Goal: Transaction & Acquisition: Purchase product/service

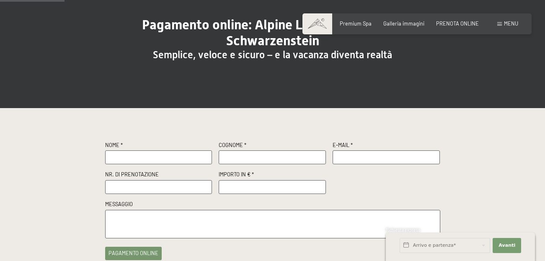
click at [127, 156] on input "text" at bounding box center [158, 157] width 107 height 14
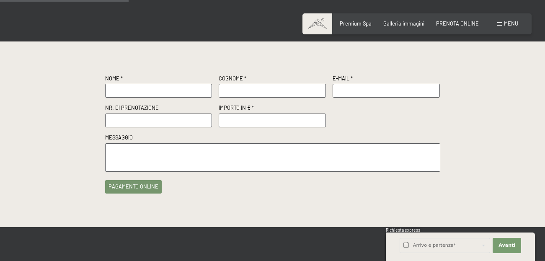
scroll to position [168, 0]
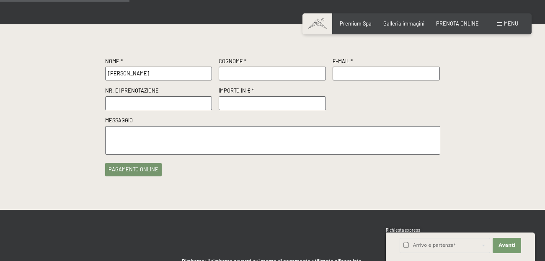
type input "[PERSON_NAME]"
click at [252, 72] on input "text" at bounding box center [272, 74] width 107 height 14
type input "XIE"
click at [343, 72] on input "text" at bounding box center [386, 74] width 107 height 14
type input "[EMAIL_ADDRESS][DOMAIN_NAME]"
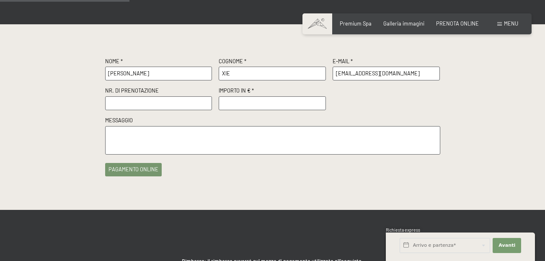
click at [118, 101] on input "text" at bounding box center [158, 103] width 107 height 14
type input "R60072"
click at [230, 99] on input "number" at bounding box center [272, 103] width 107 height 14
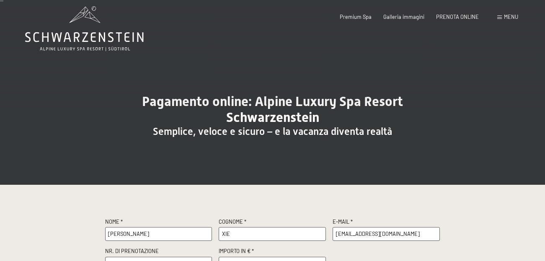
scroll to position [0, 0]
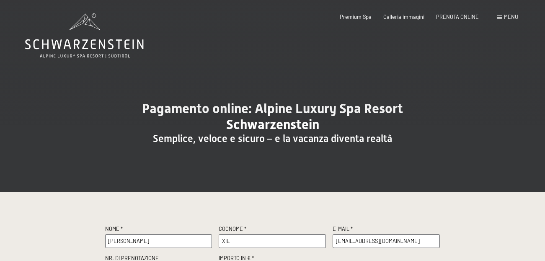
type input "4"
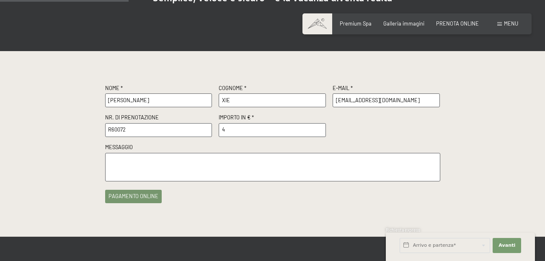
scroll to position [168, 0]
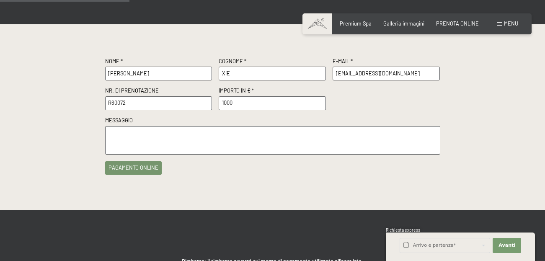
type input "1000"
click at [118, 171] on button "pagamento online" at bounding box center [133, 167] width 57 height 13
